Goal: Book appointment/travel/reservation

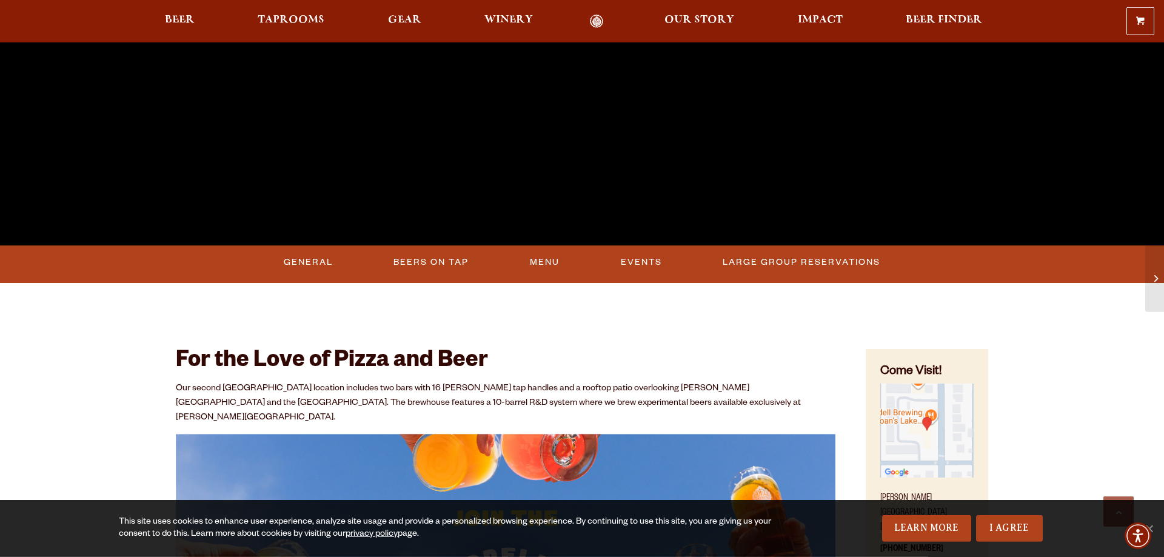
scroll to position [495, 0]
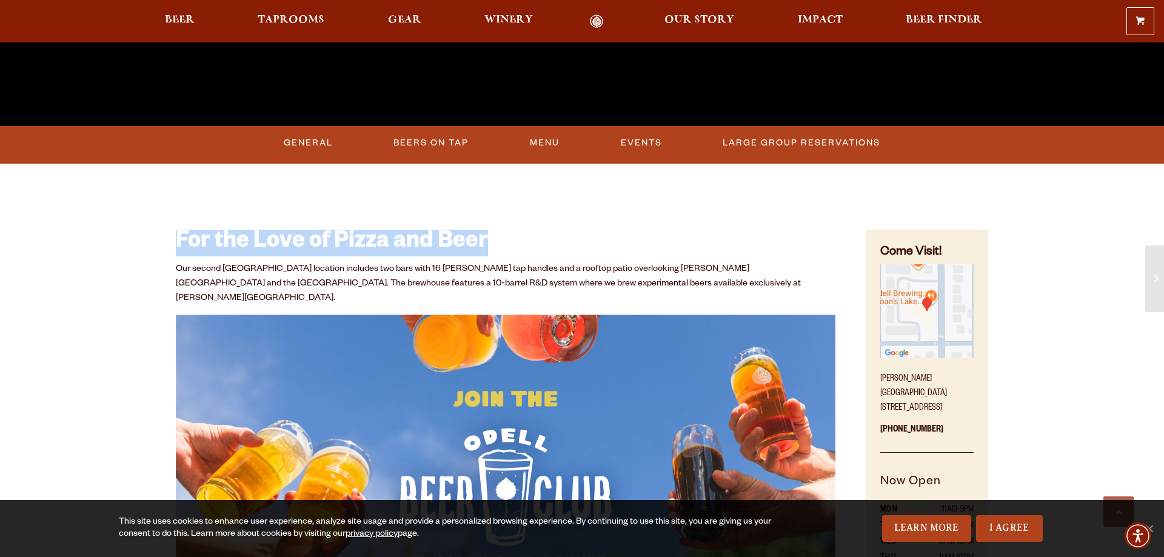
drag, startPoint x: 179, startPoint y: 241, endPoint x: 528, endPoint y: 238, distance: 349.2
click at [528, 238] on h2 "For the Love of Pizza and Beer" at bounding box center [506, 243] width 660 height 27
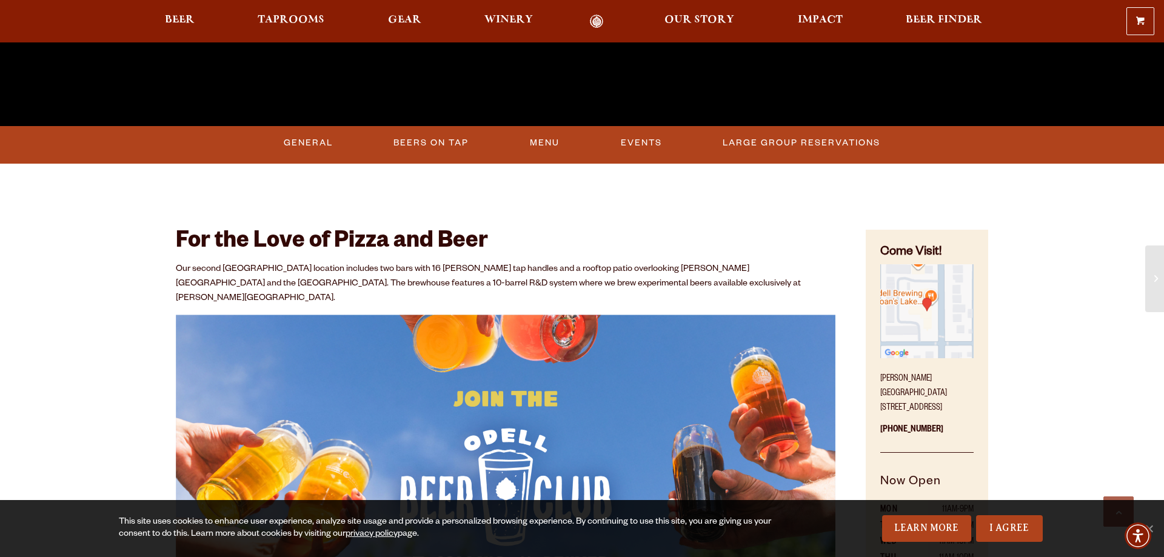
click at [528, 238] on h2 "For the Love of Pizza and Beer" at bounding box center [506, 243] width 660 height 27
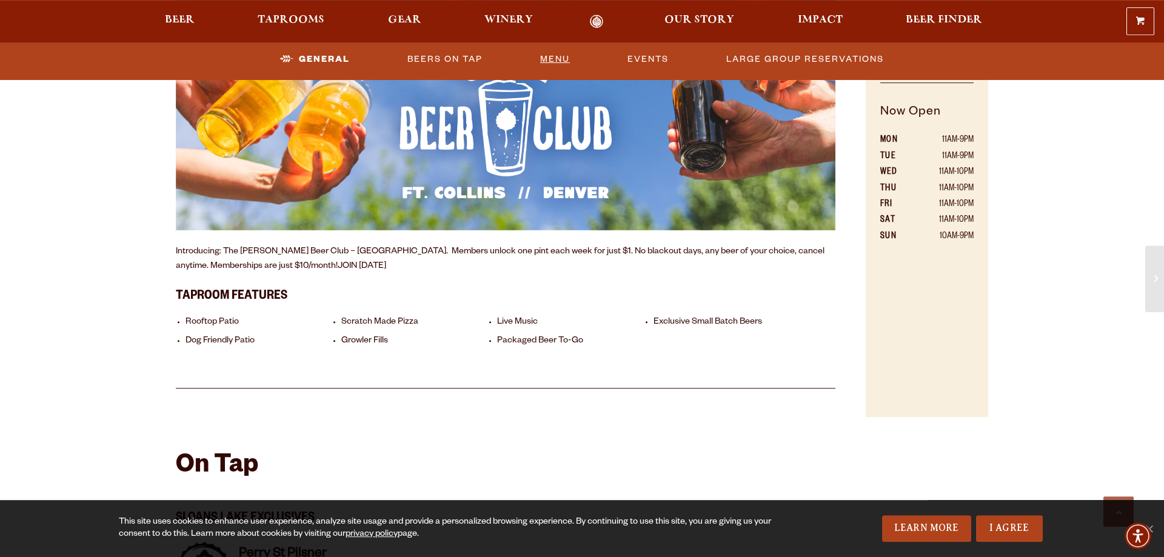
scroll to position [866, 0]
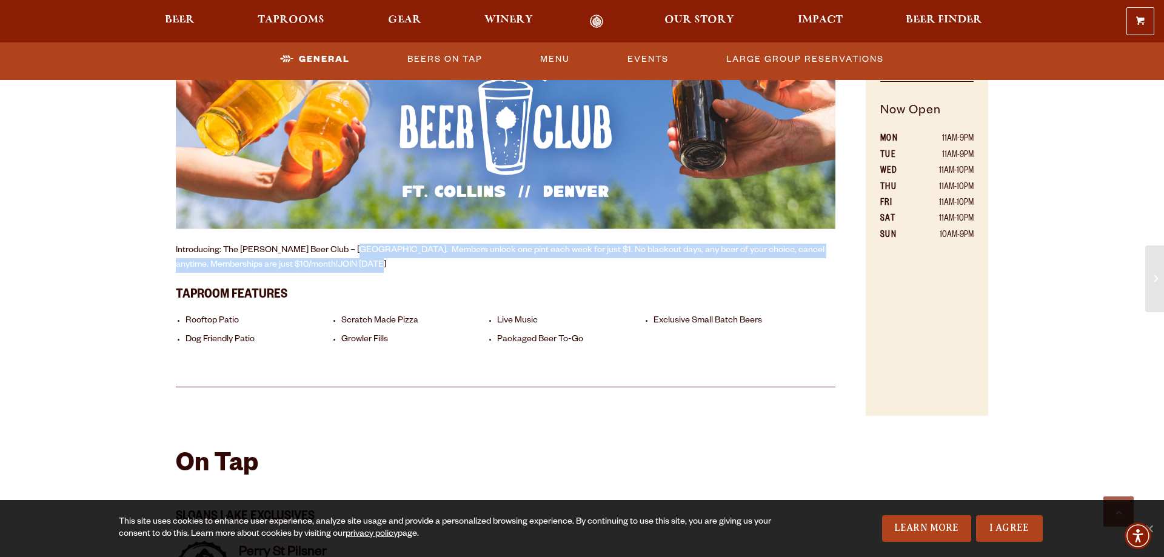
drag, startPoint x: 342, startPoint y: 236, endPoint x: 344, endPoint y: 254, distance: 18.3
click at [344, 254] on p "Introducing: The [PERSON_NAME] Beer Club – [GEOGRAPHIC_DATA]. Members unlock on…" at bounding box center [506, 258] width 660 height 29
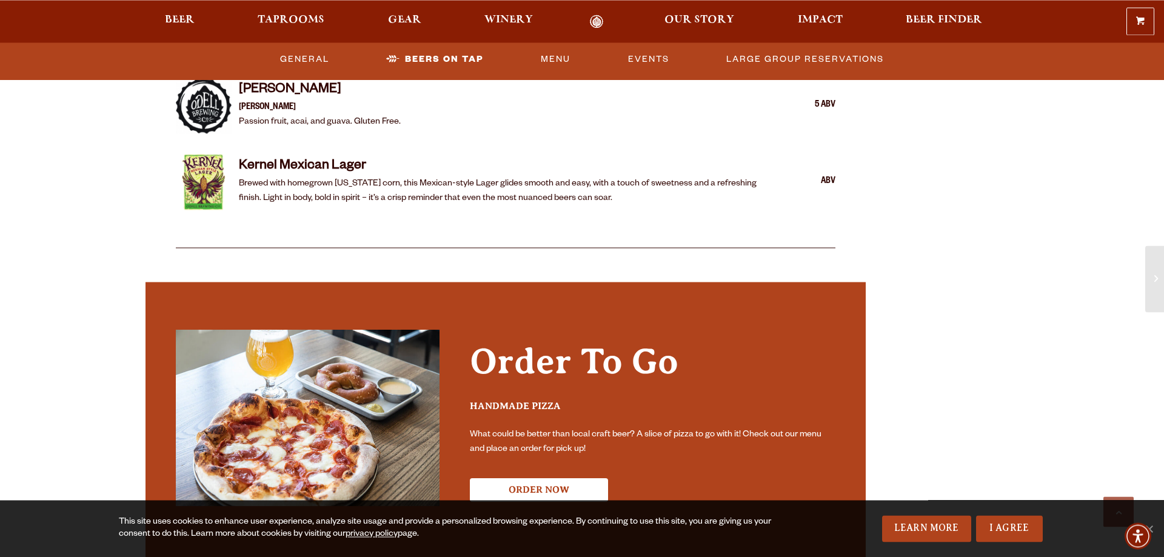
scroll to position [2597, 0]
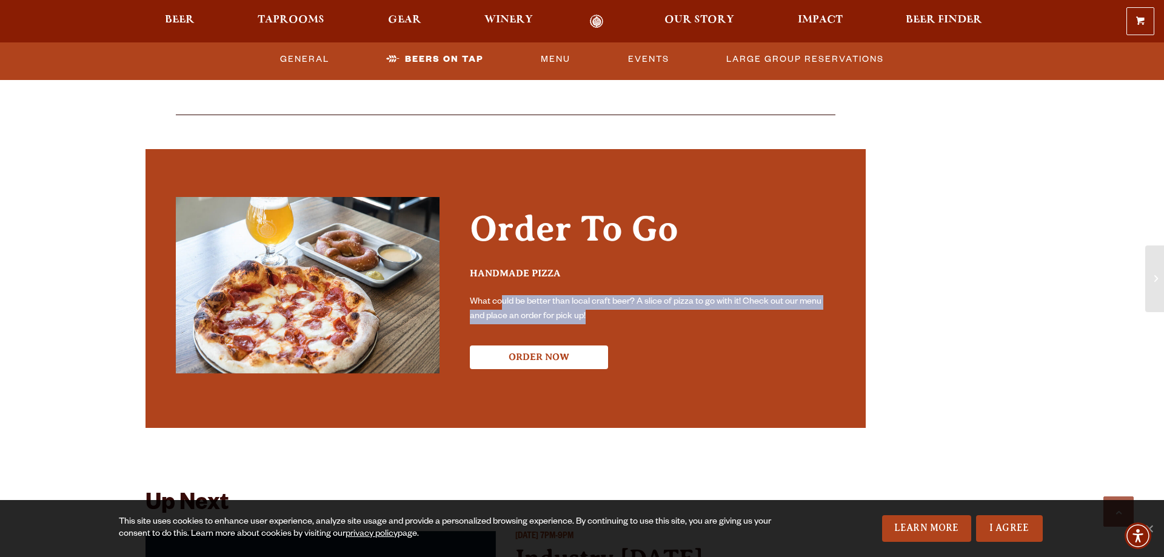
drag, startPoint x: 503, startPoint y: 289, endPoint x: 620, endPoint y: 307, distance: 118.4
click at [620, 307] on p "What could be better than local craft beer? A slice of pizza to go with it! Che…" at bounding box center [653, 309] width 366 height 29
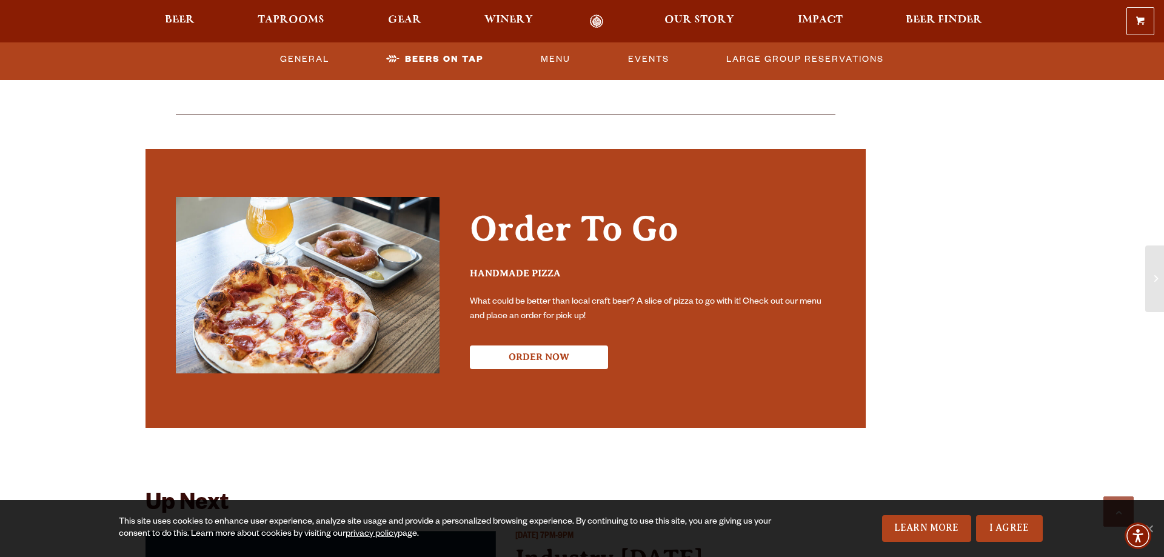
click at [620, 307] on p "What could be better than local craft beer? A slice of pizza to go with it! Che…" at bounding box center [653, 309] width 366 height 29
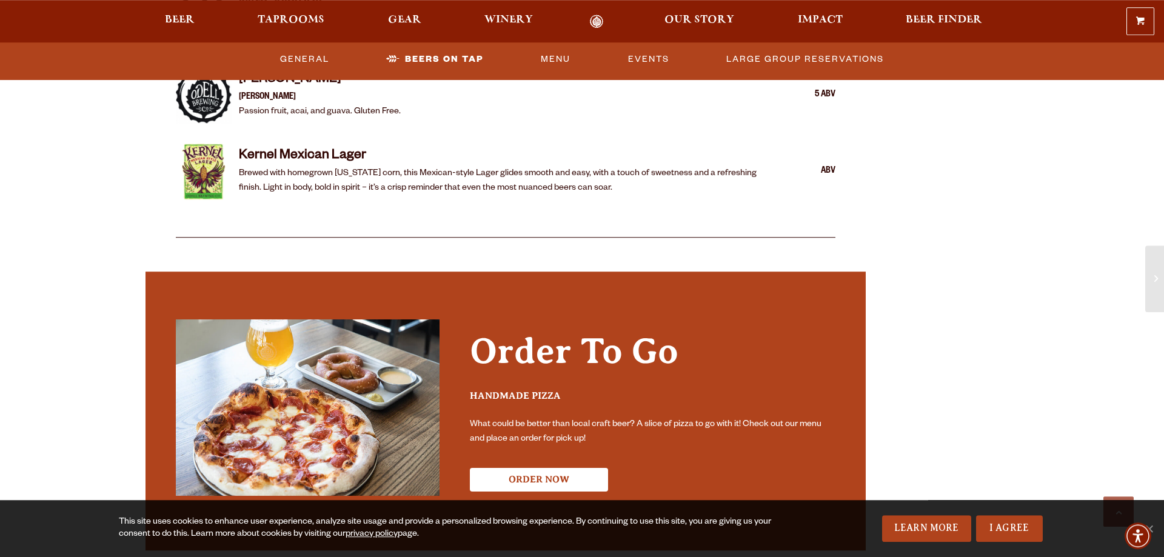
scroll to position [2473, 0]
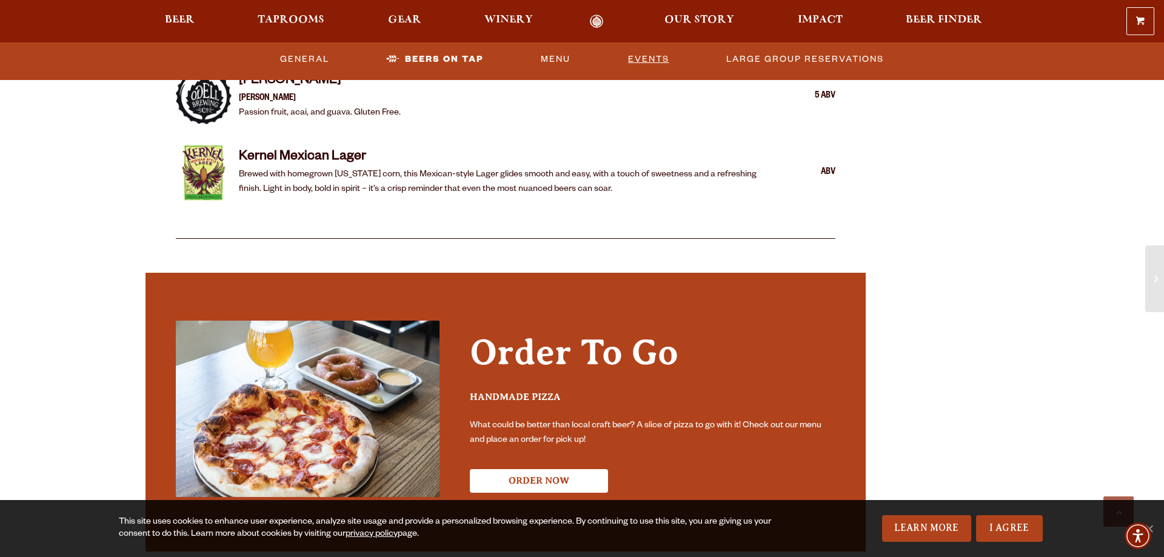
click at [647, 55] on link "Events" at bounding box center [648, 59] width 51 height 28
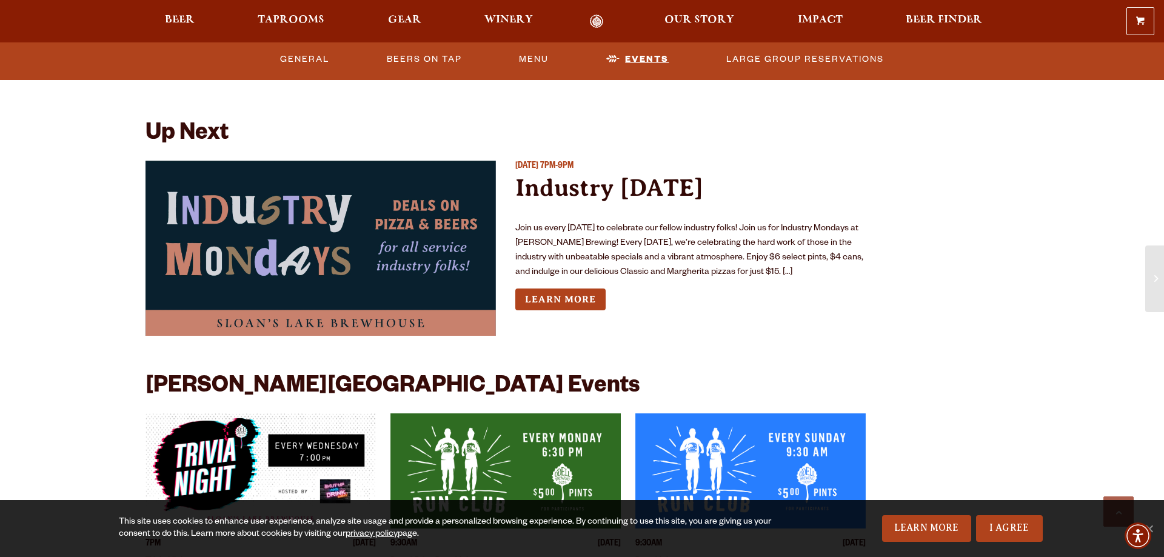
scroll to position [2973, 0]
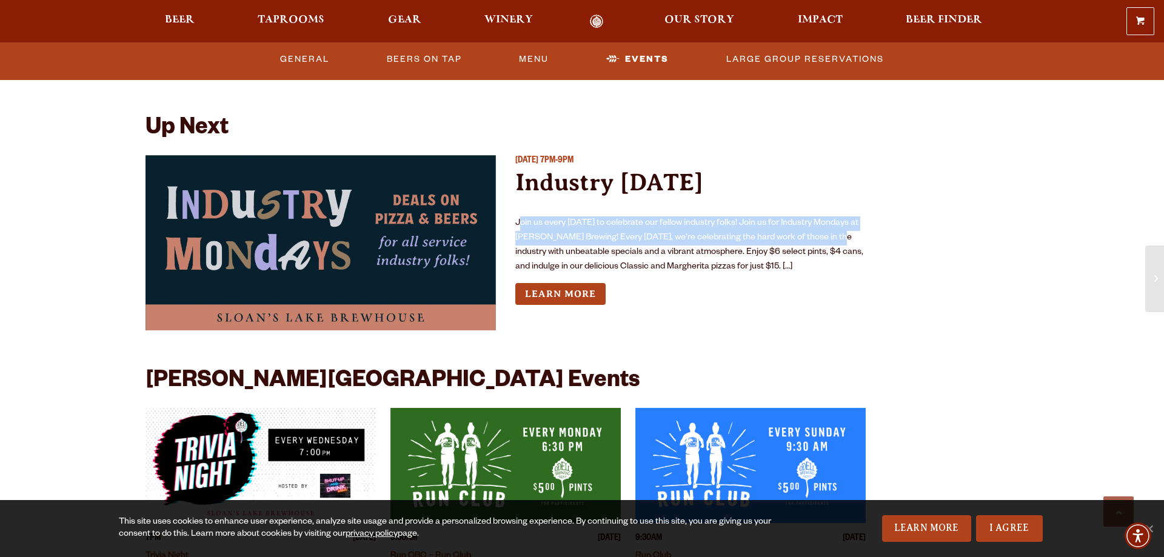
drag, startPoint x: 518, startPoint y: 213, endPoint x: 831, endPoint y: 230, distance: 313.2
click at [831, 230] on p "Join us every [DATE] to celebrate our fellow industry folks! Join us for Indust…" at bounding box center [690, 245] width 350 height 58
click at [830, 227] on p "Join us every [DATE] to celebrate our fellow industry folks! Join us for Indust…" at bounding box center [690, 245] width 350 height 58
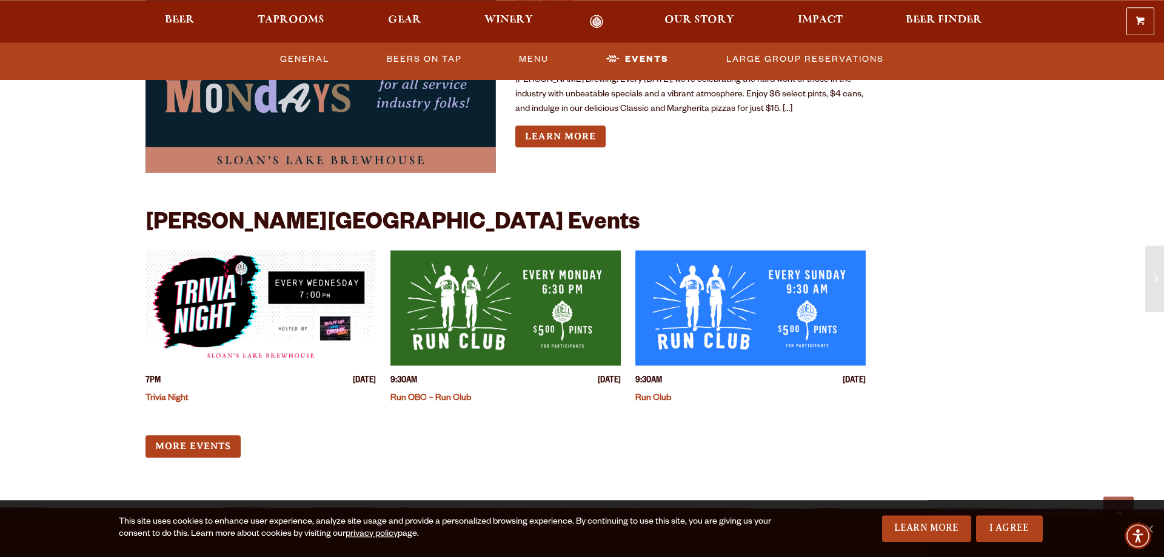
scroll to position [3158, 0]
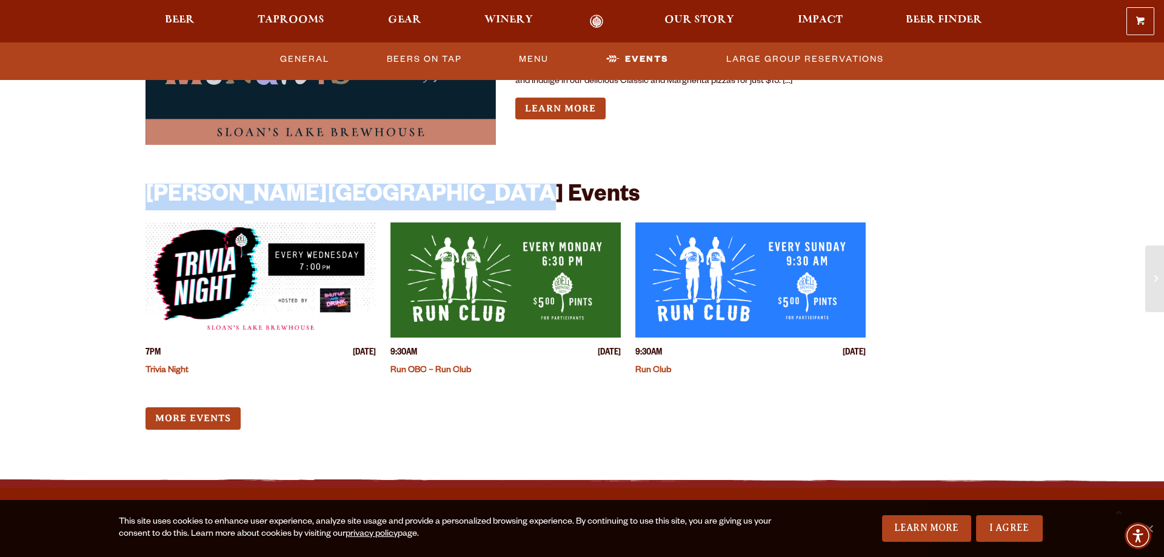
drag, startPoint x: 148, startPoint y: 184, endPoint x: 487, endPoint y: 184, distance: 338.8
click at [487, 184] on h2 "[PERSON_NAME][GEOGRAPHIC_DATA] Events" at bounding box center [392, 197] width 494 height 27
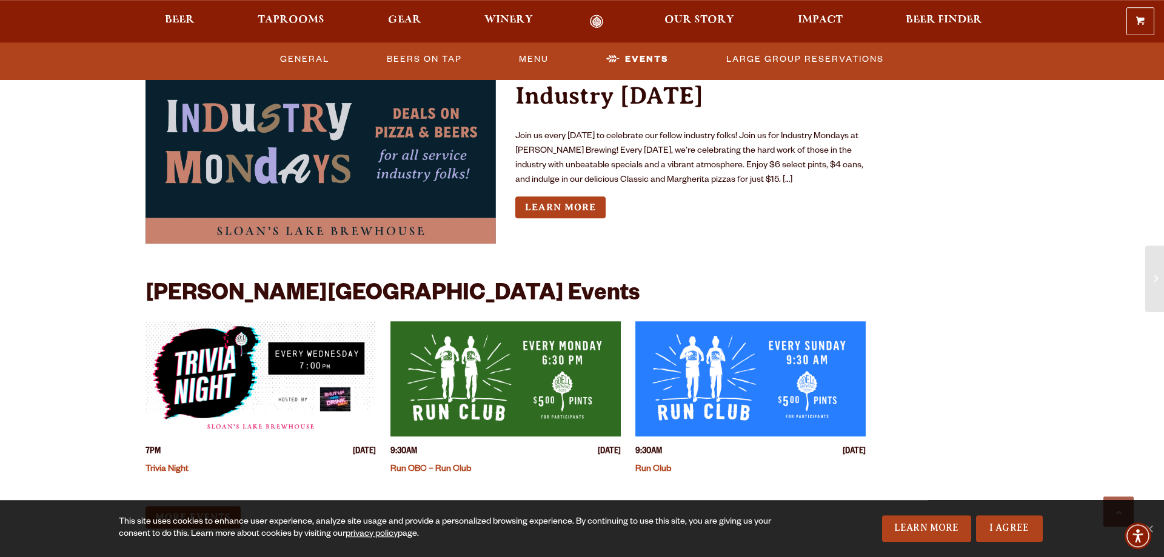
scroll to position [3034, 0]
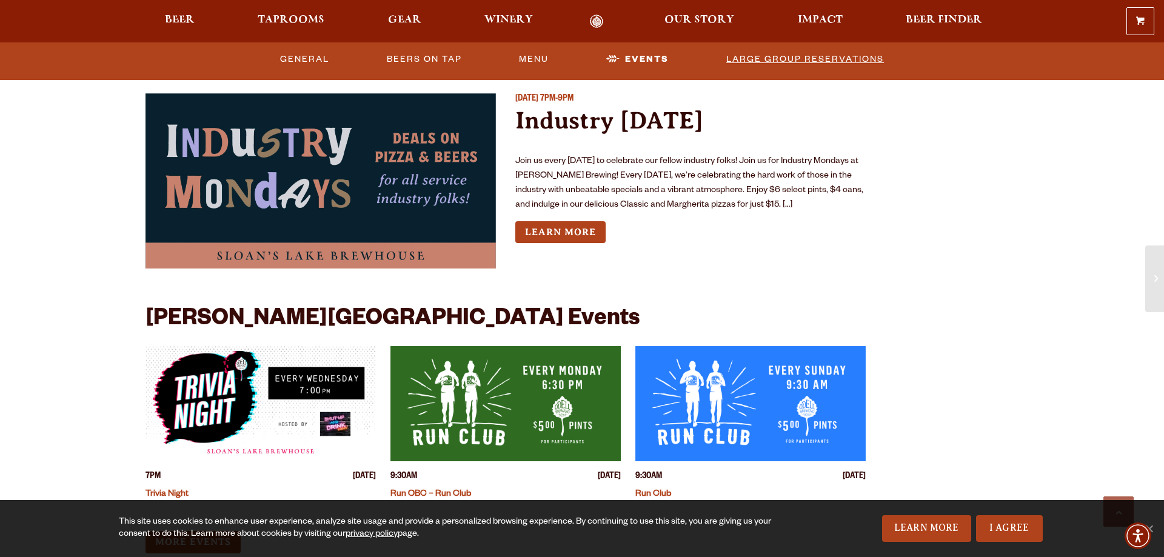
click at [818, 54] on link "Large Group Reservations" at bounding box center [804, 59] width 167 height 28
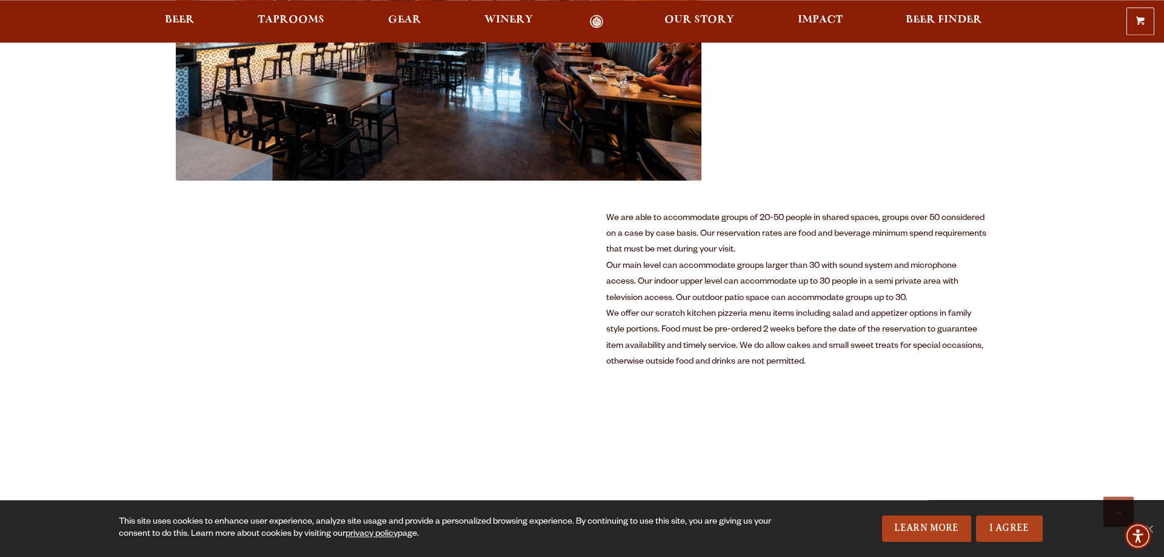
scroll to position [618, 0]
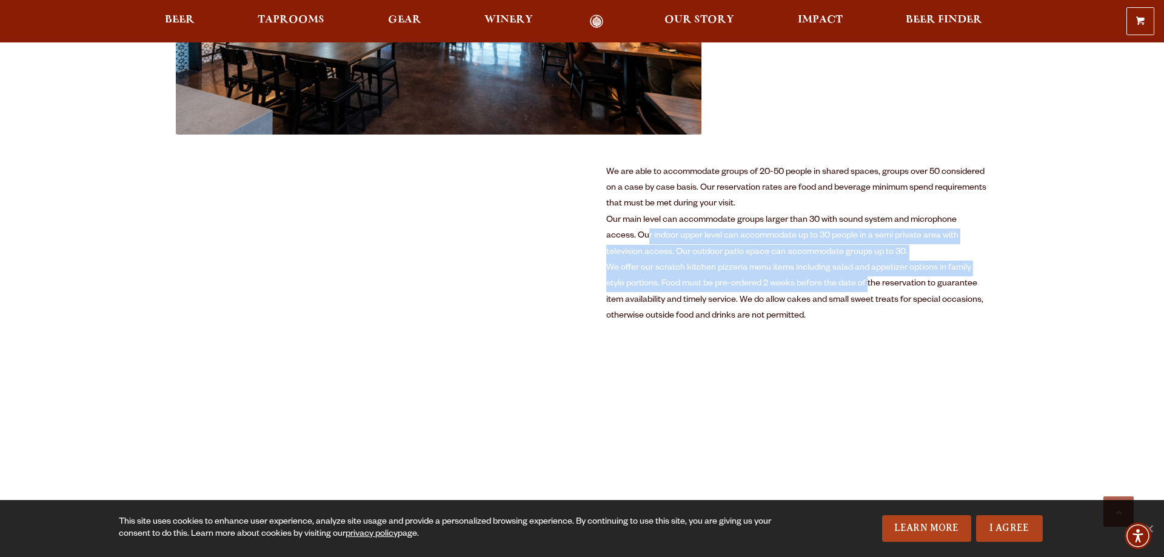
drag, startPoint x: 616, startPoint y: 235, endPoint x: 867, endPoint y: 277, distance: 254.4
click at [867, 277] on div "We are able to accommodate groups of 20-50 people in shared spaces, groups over…" at bounding box center [797, 245] width 382 height 160
click at [867, 277] on div "We offer our scratch kitchen pizzeria menu items including salad and appetizer …" at bounding box center [797, 293] width 382 height 64
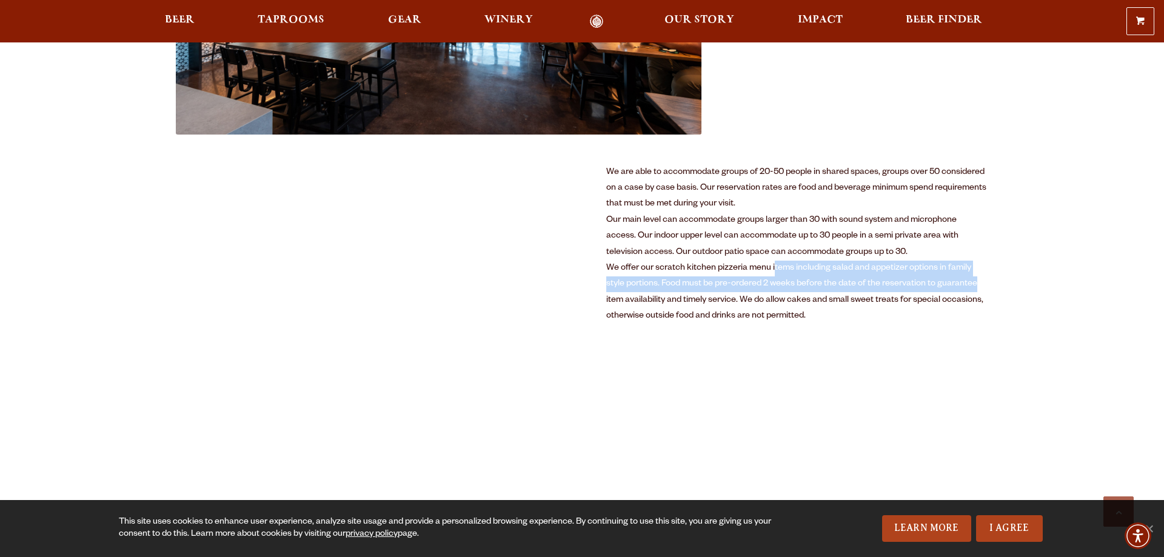
drag, startPoint x: 773, startPoint y: 267, endPoint x: 974, endPoint y: 279, distance: 201.6
click at [974, 279] on div "We offer our scratch kitchen pizzeria menu items including salad and appetizer …" at bounding box center [797, 293] width 382 height 64
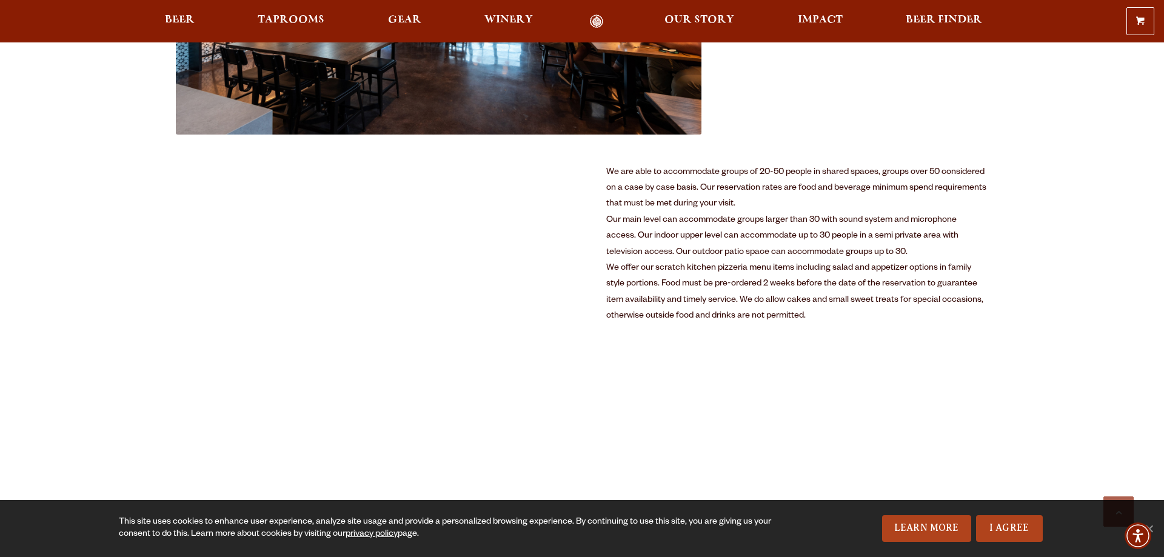
click at [974, 279] on div "We offer our scratch kitchen pizzeria menu items including salad and appetizer …" at bounding box center [797, 293] width 382 height 64
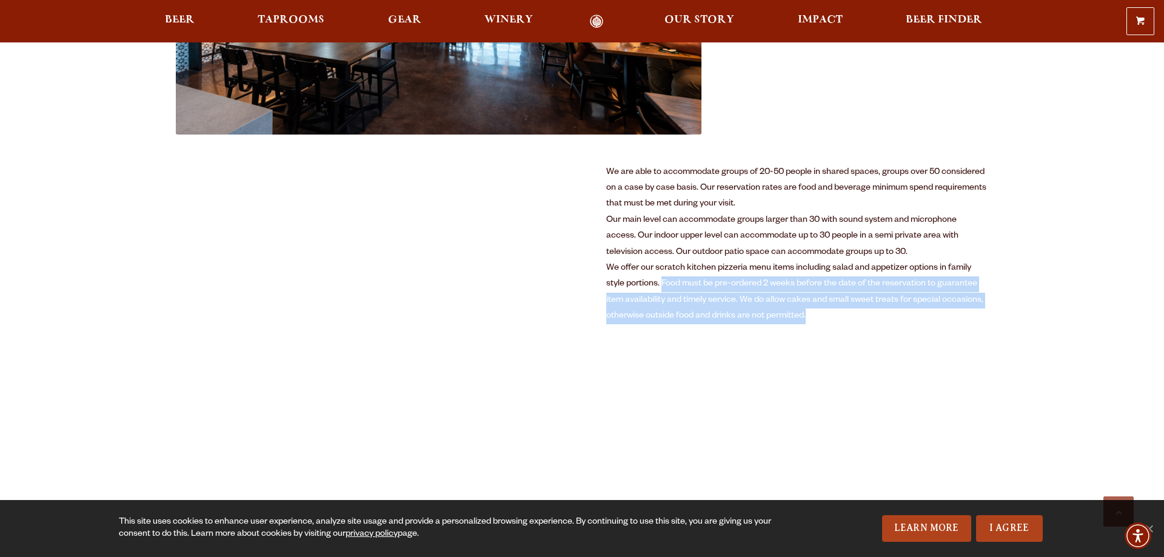
drag, startPoint x: 663, startPoint y: 284, endPoint x: 913, endPoint y: 316, distance: 251.9
click at [913, 316] on div "We offer our scratch kitchen pizzeria menu items including salad and appetizer …" at bounding box center [797, 293] width 382 height 64
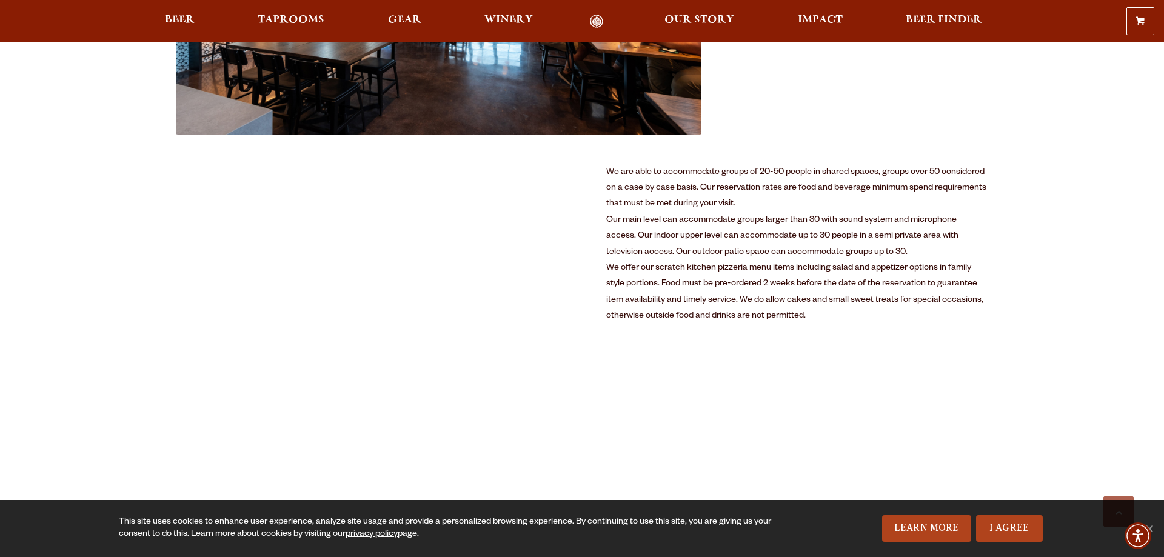
click at [913, 316] on div "We offer our scratch kitchen pizzeria menu items including salad and appetizer …" at bounding box center [797, 293] width 382 height 64
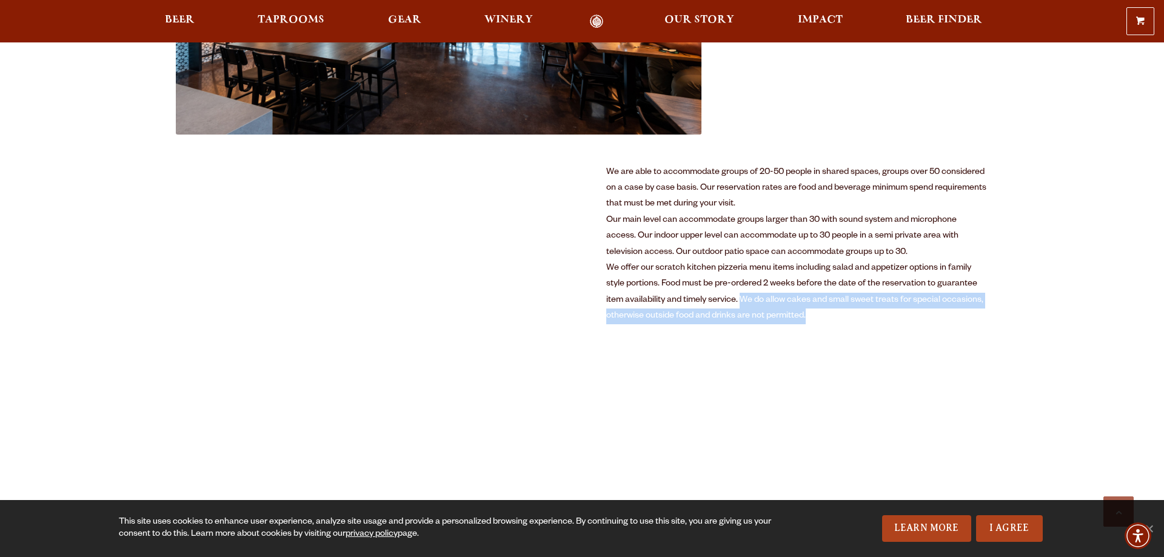
drag, startPoint x: 740, startPoint y: 298, endPoint x: 823, endPoint y: 319, distance: 85.7
click at [823, 319] on div "We offer our scratch kitchen pizzeria menu items including salad and appetizer …" at bounding box center [797, 293] width 382 height 64
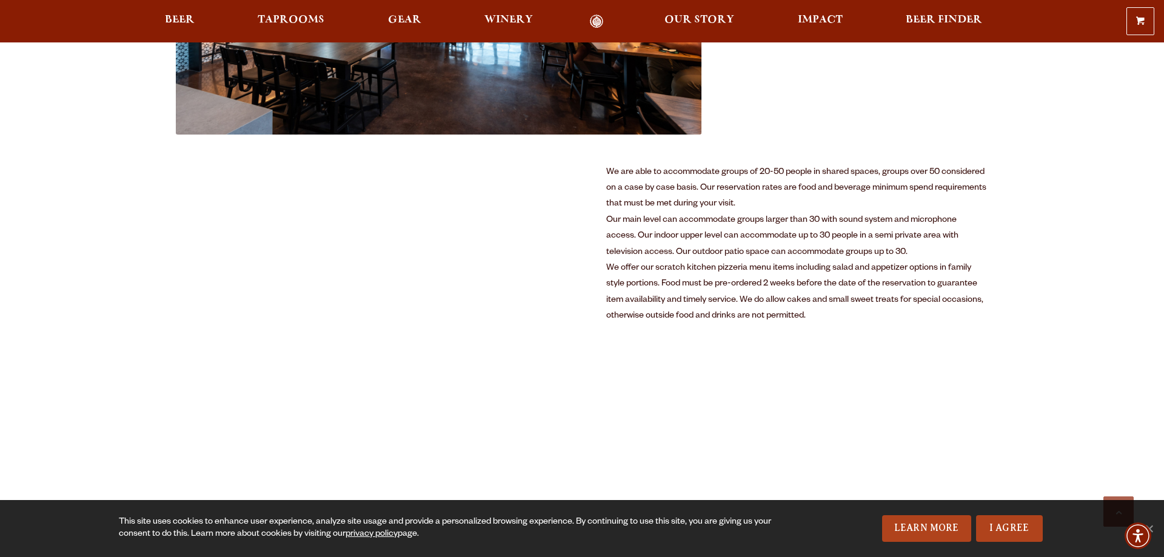
click at [823, 319] on div "We offer our scratch kitchen pizzeria menu items including salad and appetizer …" at bounding box center [797, 293] width 382 height 64
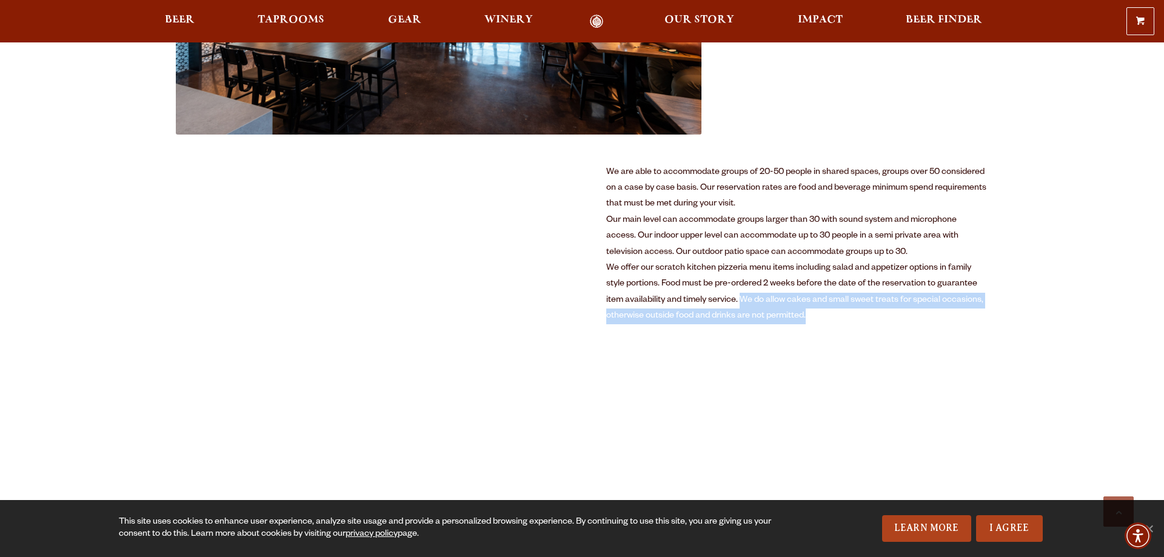
drag, startPoint x: 808, startPoint y: 315, endPoint x: 742, endPoint y: 301, distance: 67.4
click at [742, 301] on div "We offer our scratch kitchen pizzeria menu items including salad and appetizer …" at bounding box center [797, 293] width 382 height 64
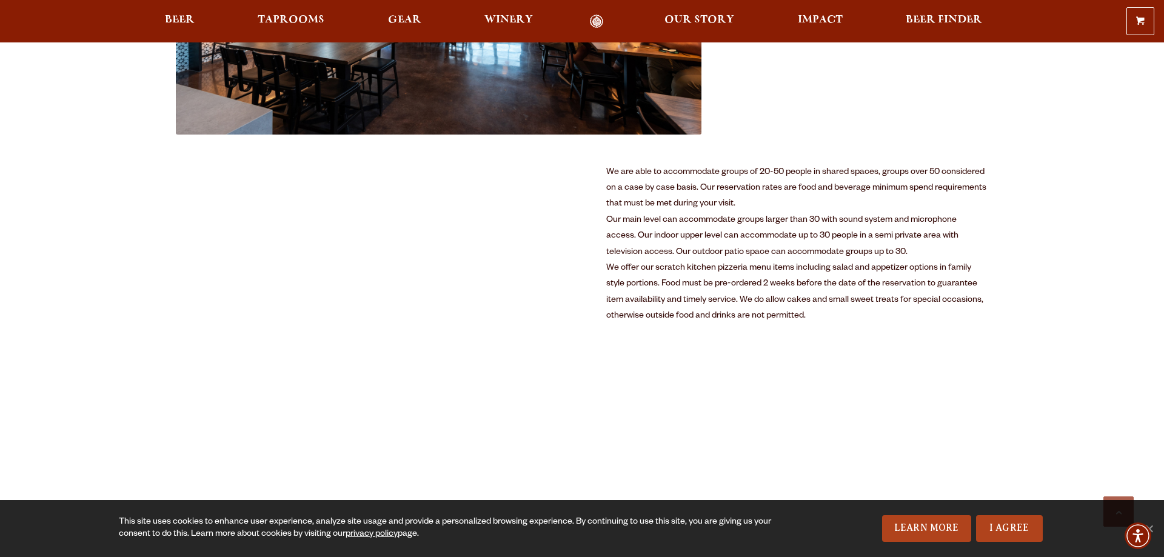
click at [742, 301] on div "We offer our scratch kitchen pizzeria menu items including salad and appetizer …" at bounding box center [797, 293] width 382 height 64
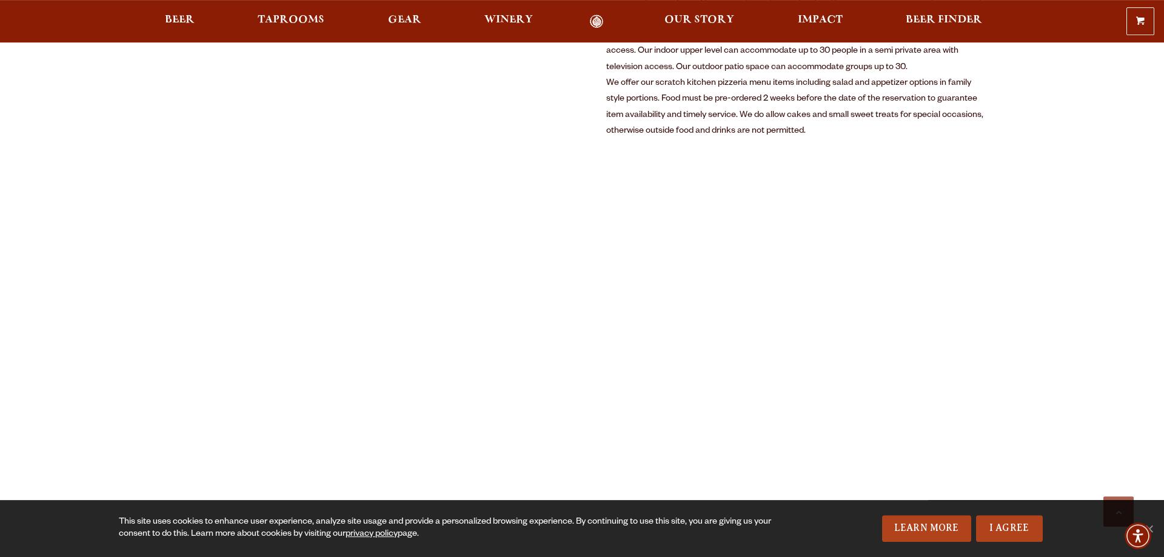
scroll to position [804, 0]
